Goal: Information Seeking & Learning: Learn about a topic

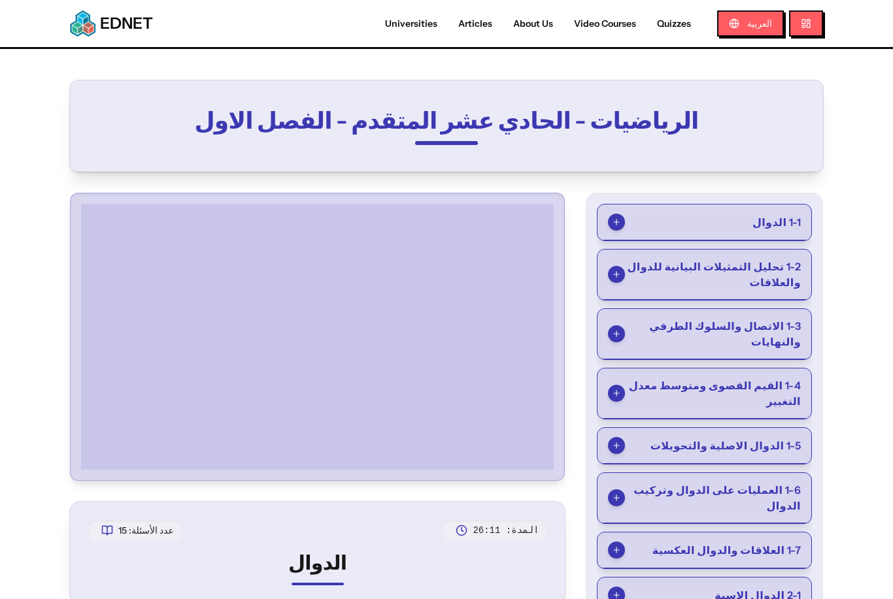
click at [683, 222] on span "1-1 الدوال" at bounding box center [776, 222] width 48 height 16
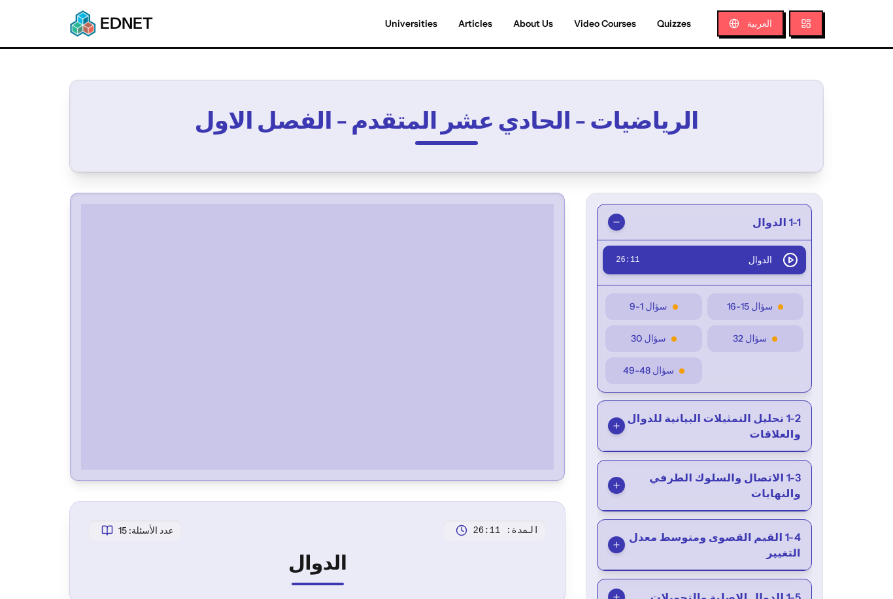
click at [683, 306] on div "سؤال 1-9" at bounding box center [653, 307] width 80 height 14
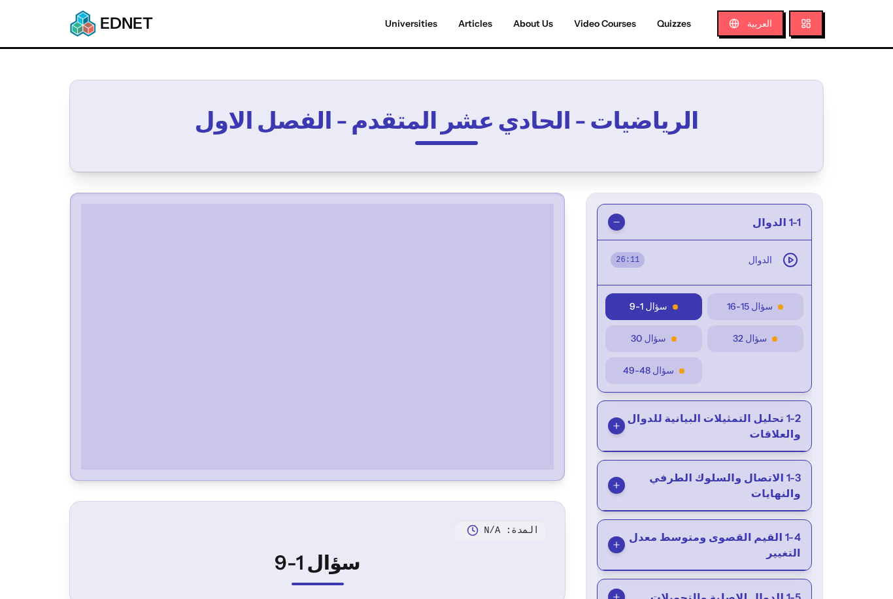
click at [683, 267] on div "الدوال" at bounding box center [773, 260] width 50 height 16
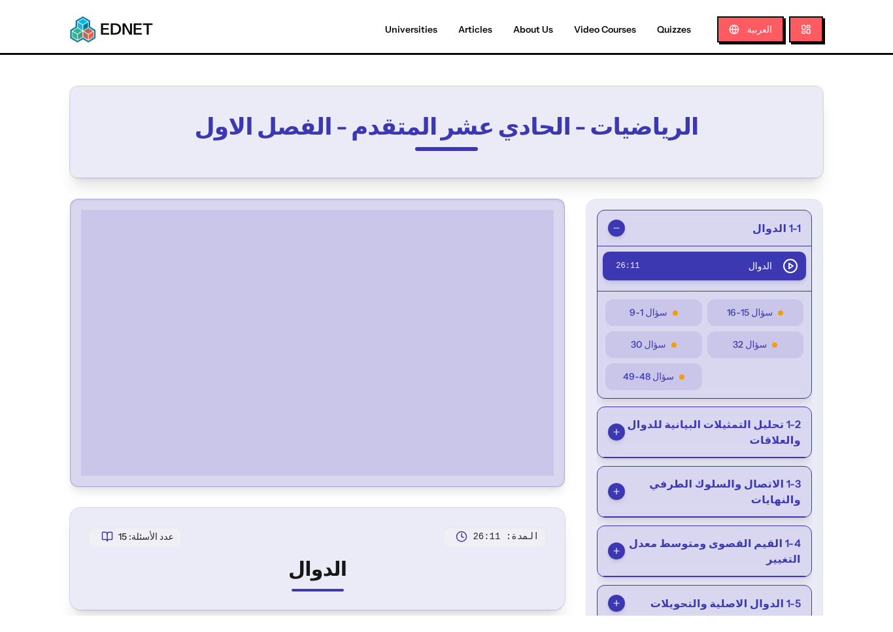
scroll to position [16, 0]
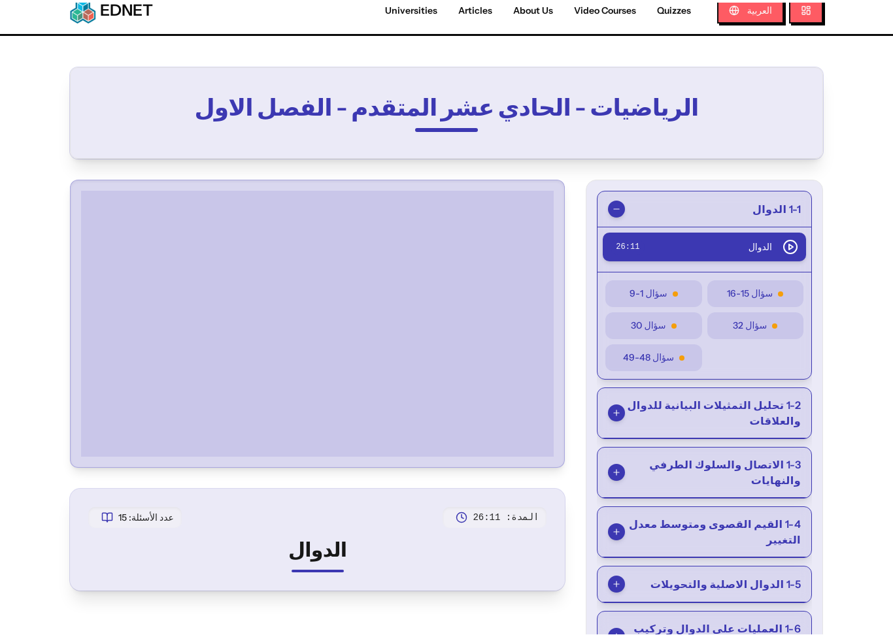
scroll to position [10, 0]
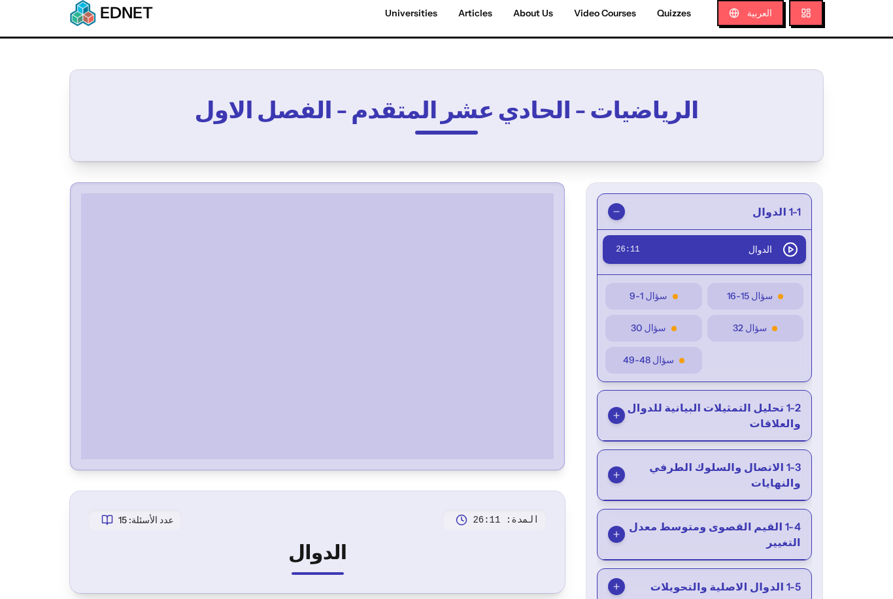
click at [554, 450] on div at bounding box center [317, 326] width 483 height 276
click at [540, 459] on div at bounding box center [317, 326] width 483 height 276
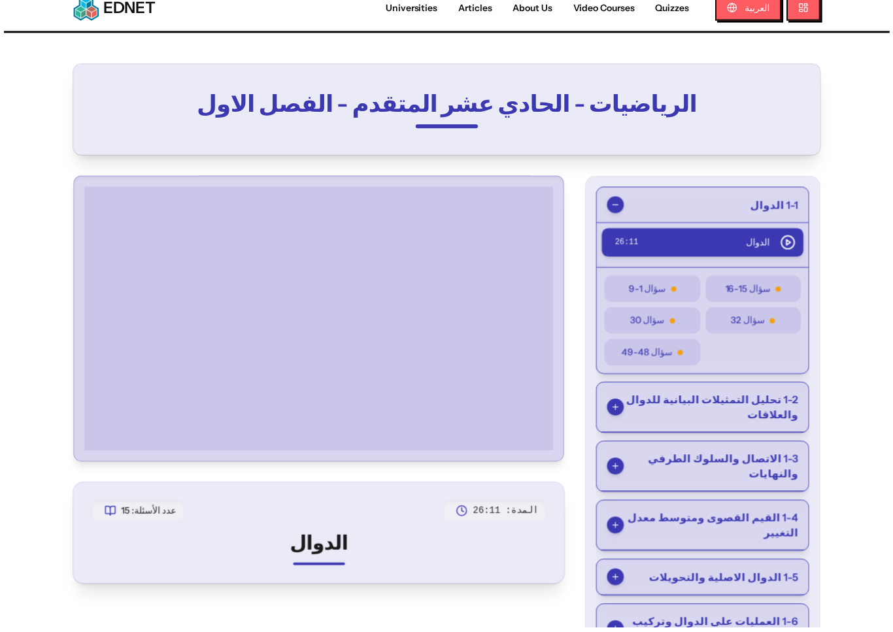
scroll to position [16, 0]
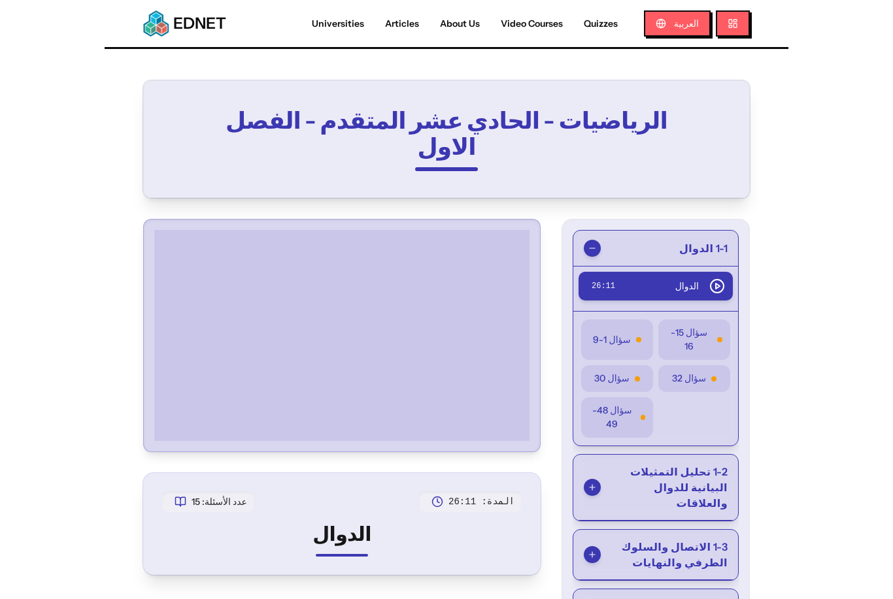
scroll to position [14, 0]
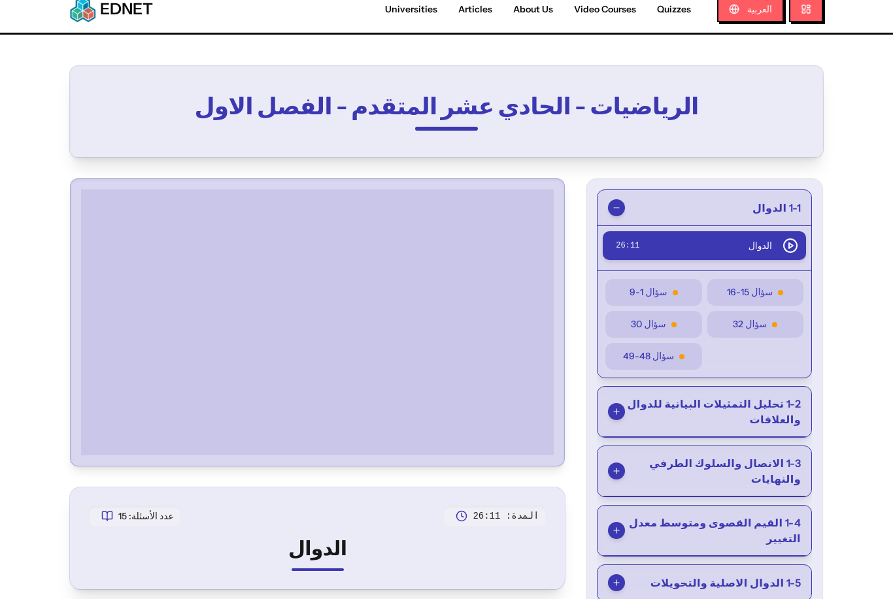
click at [657, 288] on span "سؤال 1-9" at bounding box center [647, 293] width 37 height 14
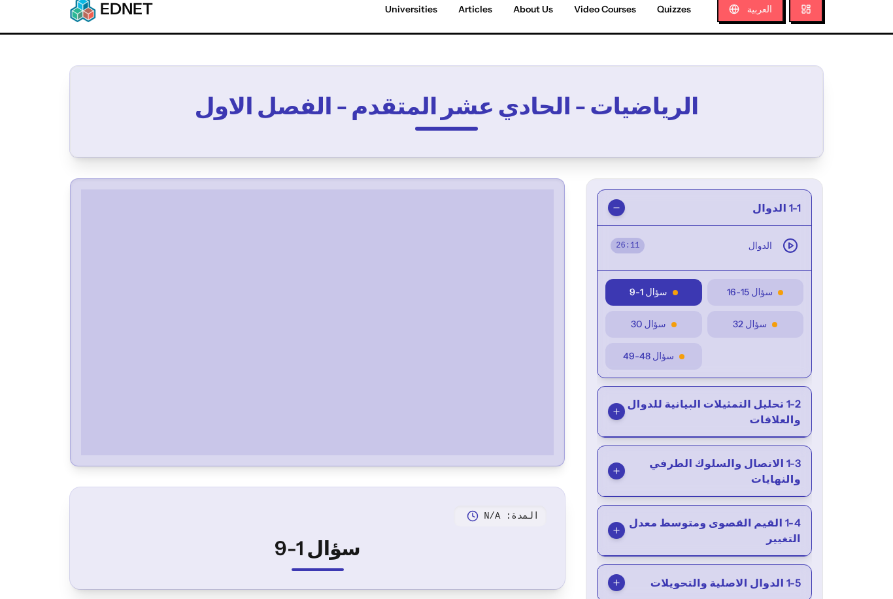
click at [683, 290] on span "سؤال 15-16" at bounding box center [750, 293] width 46 height 14
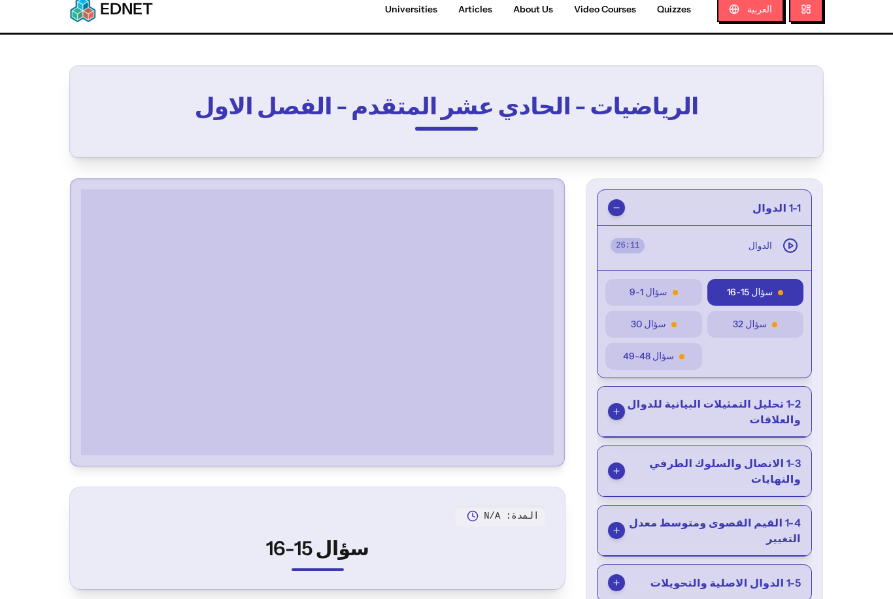
click at [650, 288] on span "سؤال 1-9" at bounding box center [647, 293] width 37 height 14
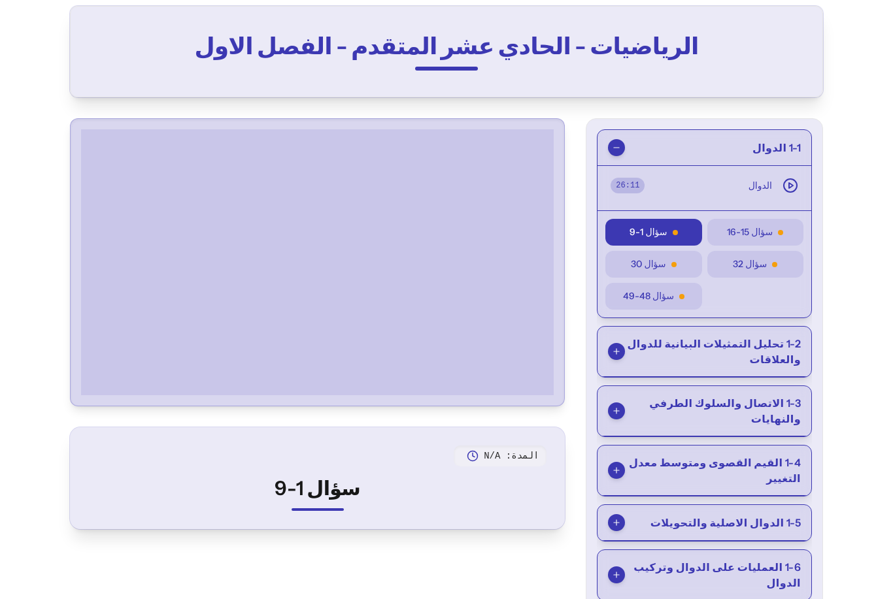
scroll to position [74, 0]
click at [99, 398] on div at bounding box center [317, 263] width 483 height 276
click at [98, 397] on div at bounding box center [317, 263] width 483 height 276
click at [100, 400] on div at bounding box center [317, 263] width 483 height 276
click at [91, 397] on div at bounding box center [317, 263] width 483 height 276
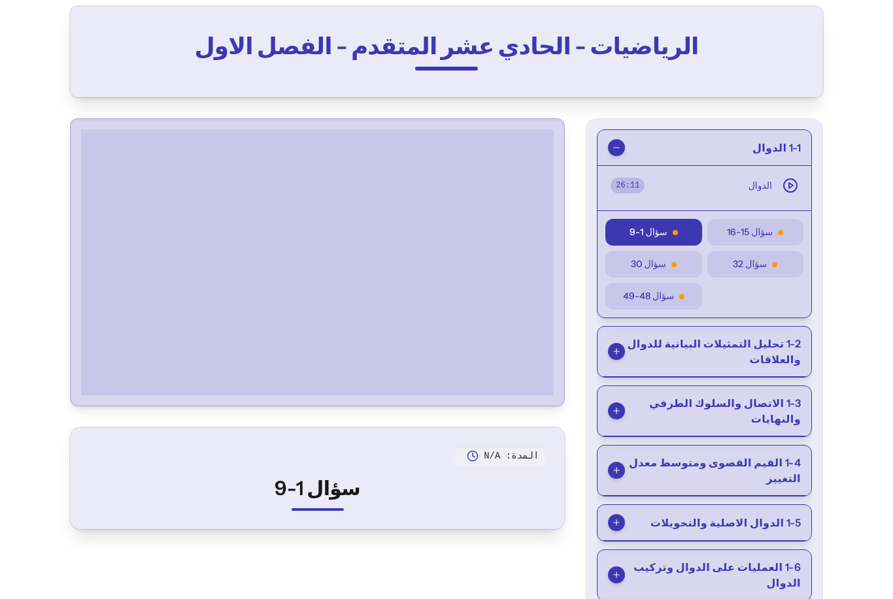
click at [95, 397] on div at bounding box center [317, 263] width 483 height 276
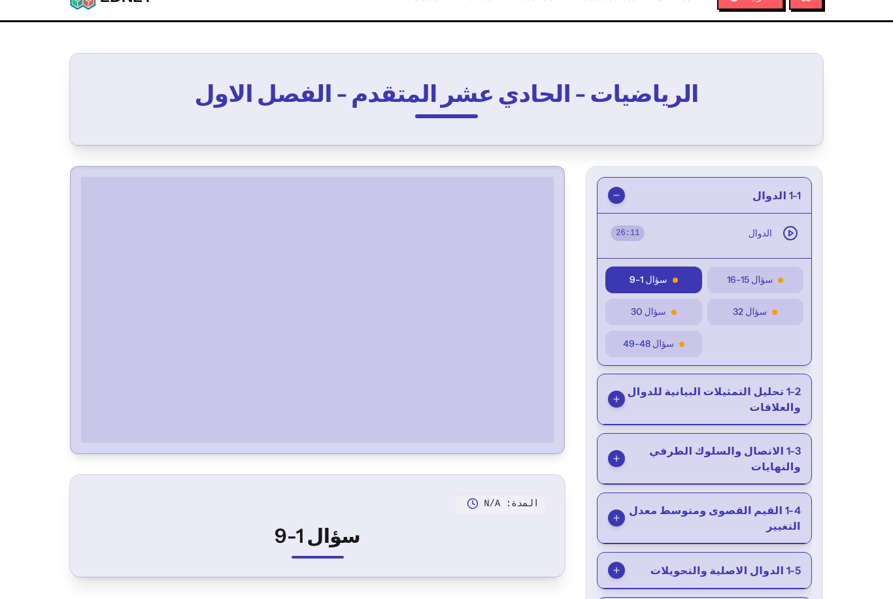
scroll to position [27, 0]
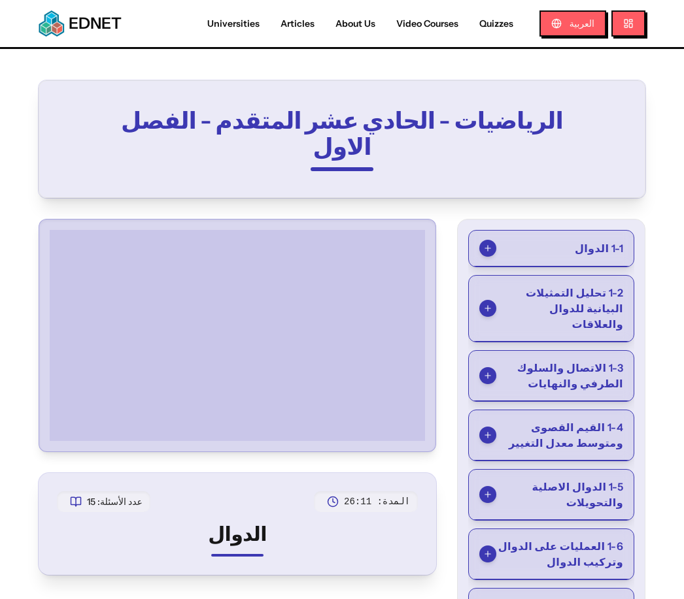
scroll to position [27, 0]
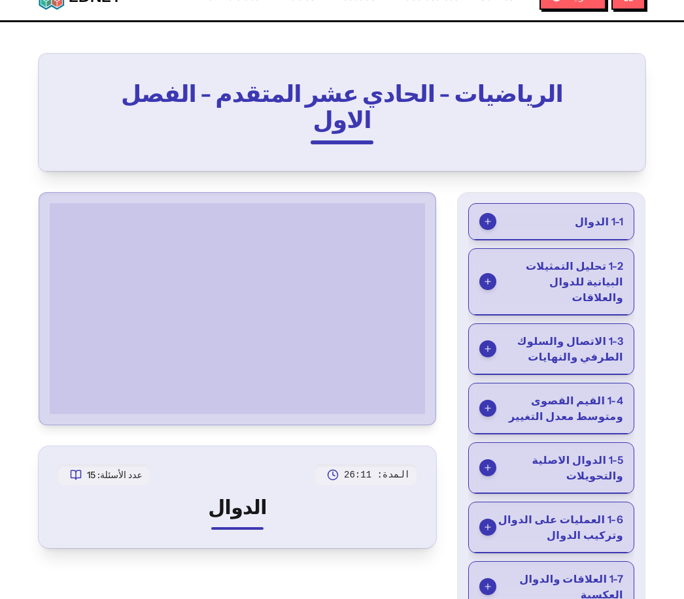
click at [574, 204] on button "1-1 الدوال" at bounding box center [551, 222] width 165 height 36
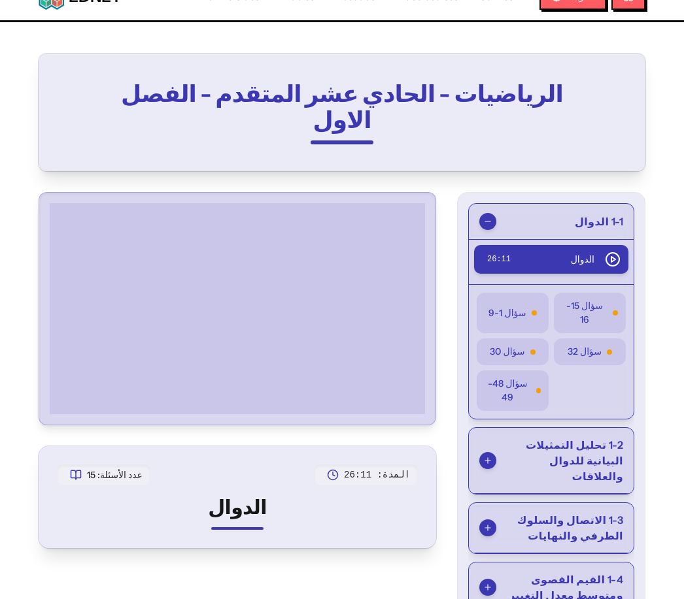
click at [519, 293] on button "سؤال 1-9" at bounding box center [512, 313] width 72 height 41
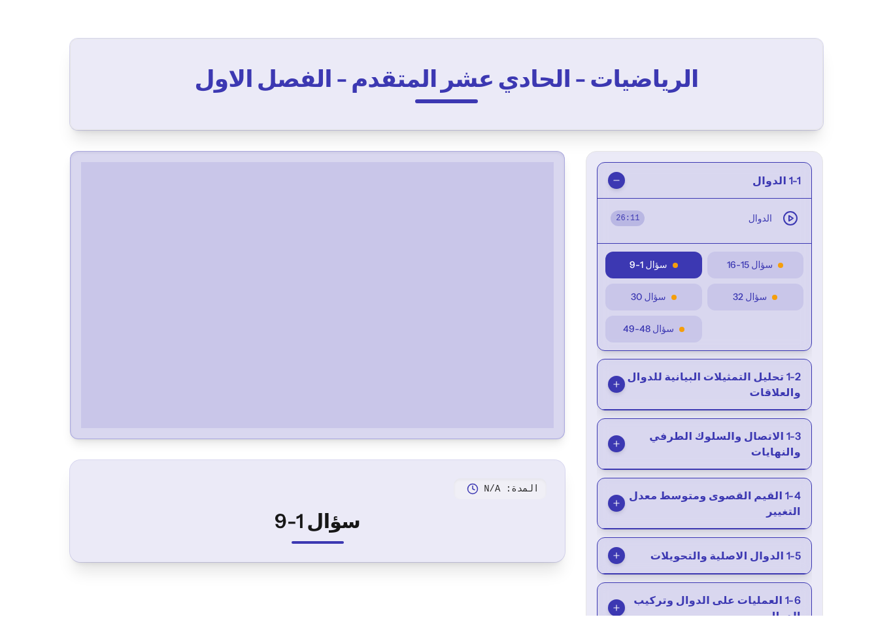
scroll to position [16, 0]
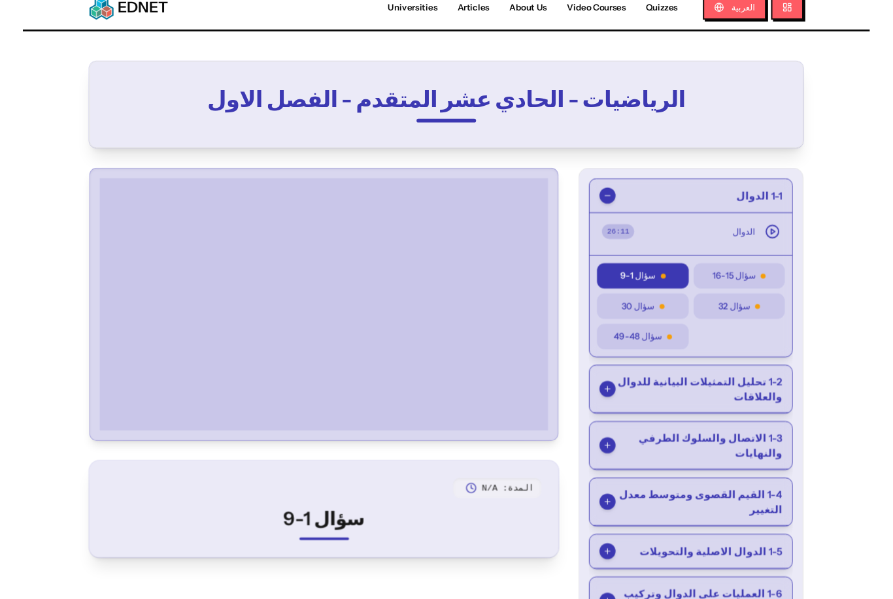
scroll to position [58, 0]
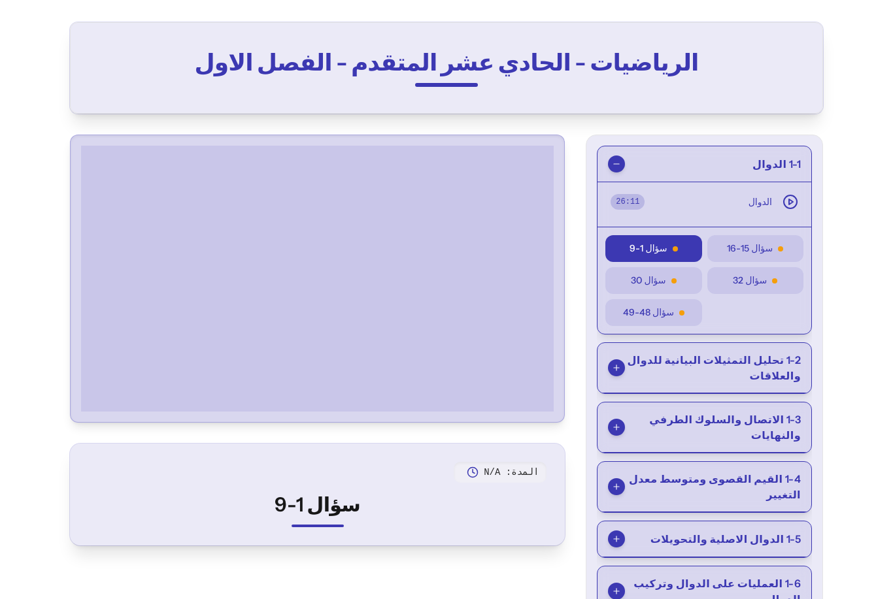
click at [683, 255] on span "سؤال 15-16" at bounding box center [750, 249] width 46 height 14
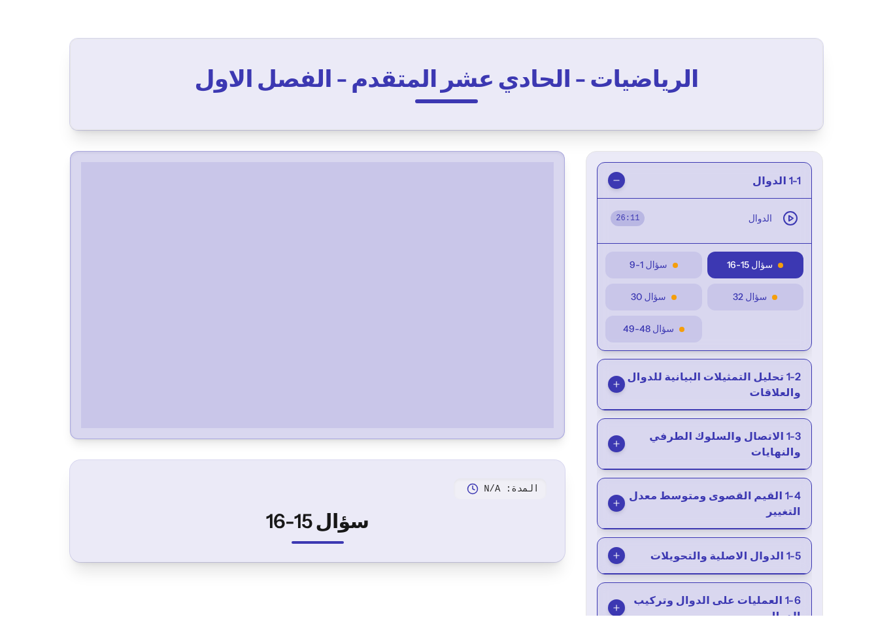
scroll to position [16, 0]
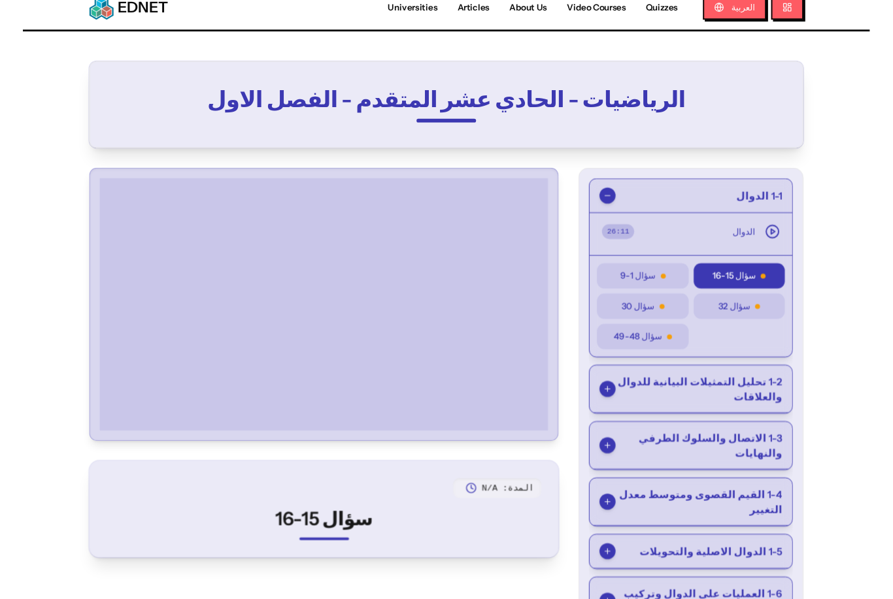
scroll to position [58, 0]
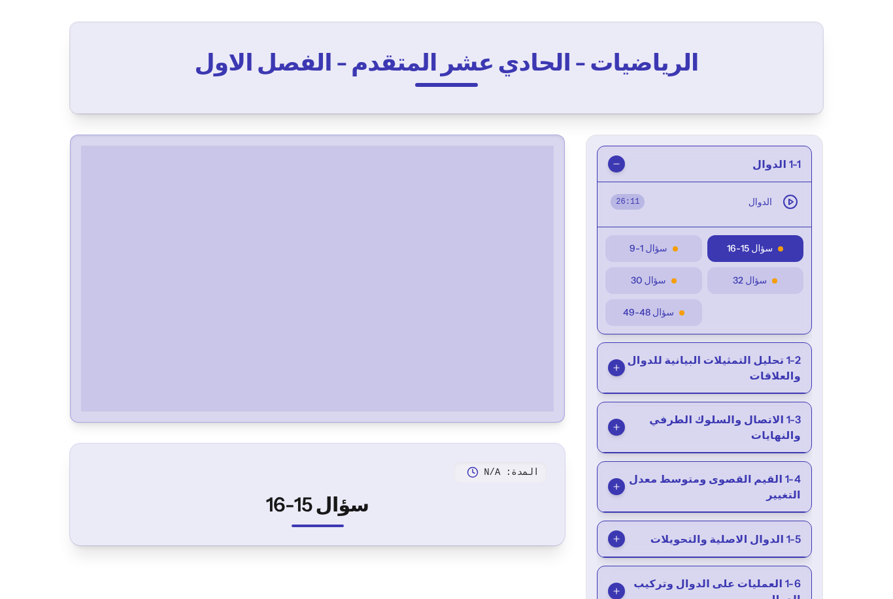
click at [674, 278] on span at bounding box center [673, 280] width 5 height 5
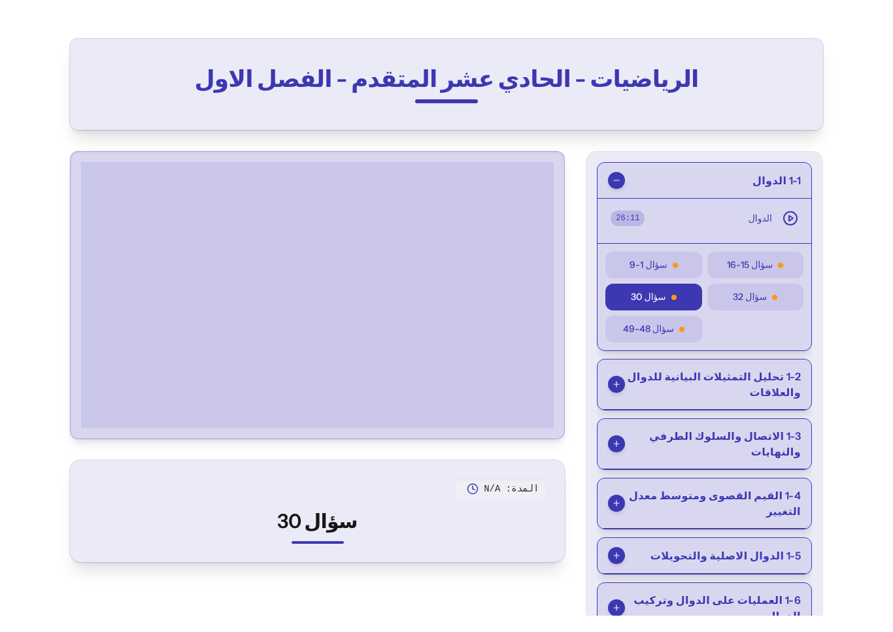
scroll to position [16, 0]
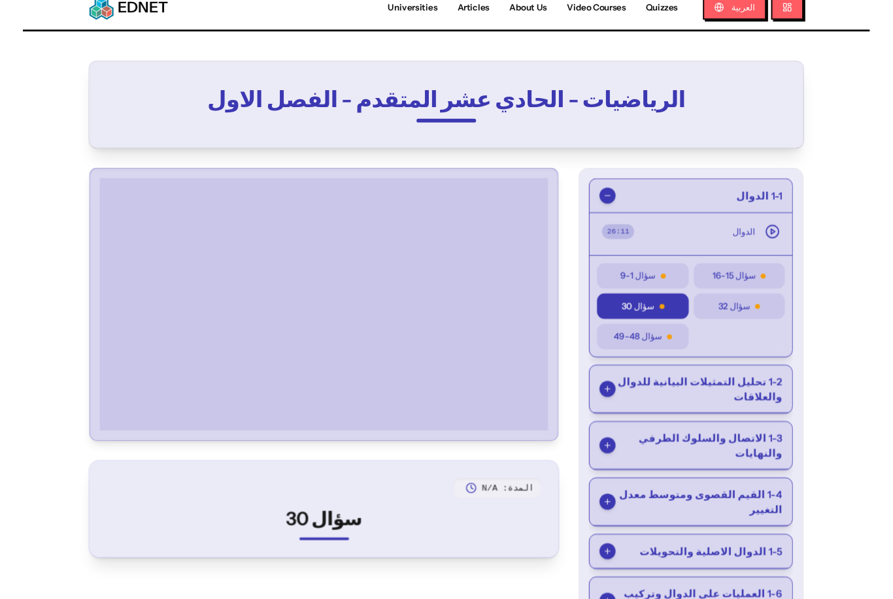
scroll to position [58, 0]
